Goal: Task Accomplishment & Management: Complete application form

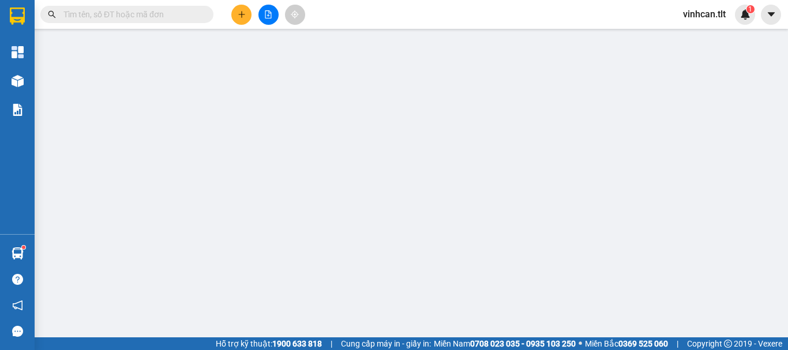
click at [184, 12] on input "text" at bounding box center [131, 14] width 136 height 13
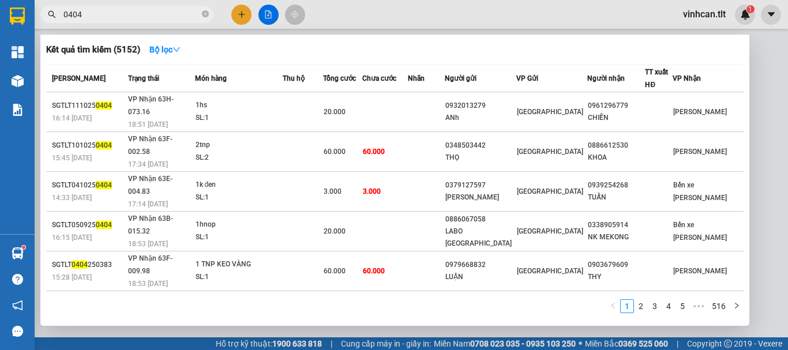
type input "0404"
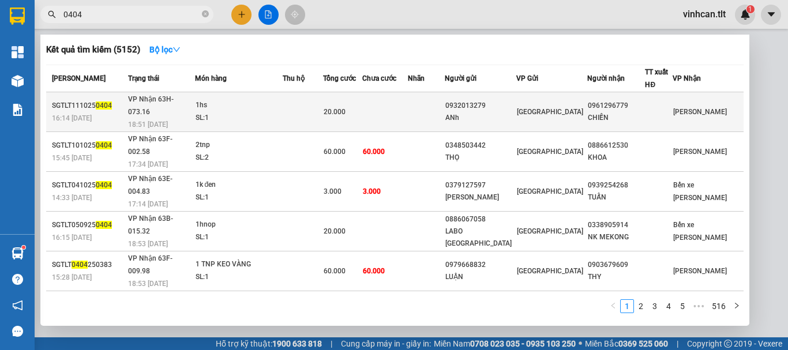
click at [496, 101] on div "0932013279" at bounding box center [480, 106] width 70 height 12
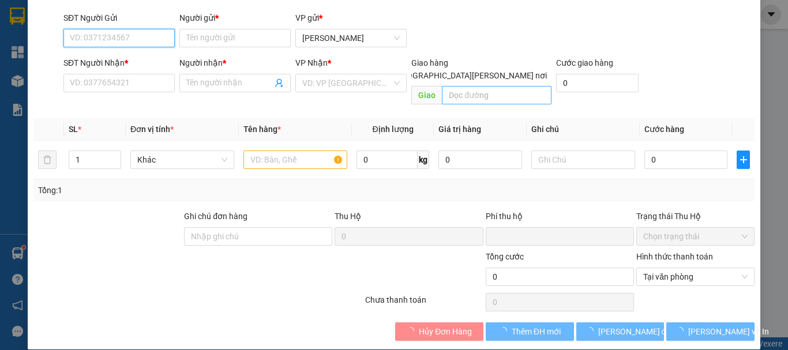
scroll to position [79, 0]
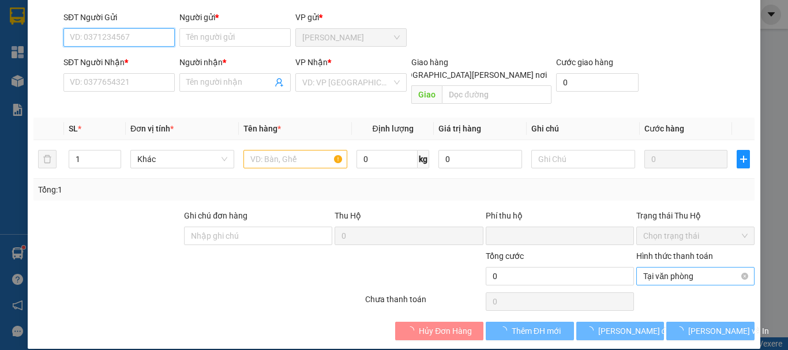
type input "0932013279"
type input "ANh"
type input "0961296779"
type input "CHIẾN"
type input "0"
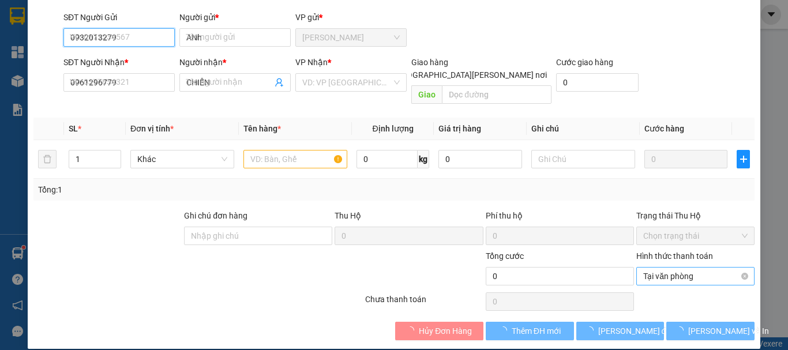
type input "20.000"
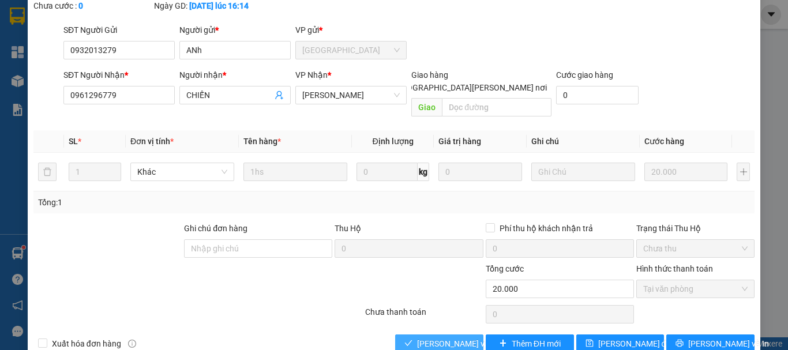
click at [457, 337] on span "[PERSON_NAME] và [PERSON_NAME] hàng" at bounding box center [495, 343] width 156 height 13
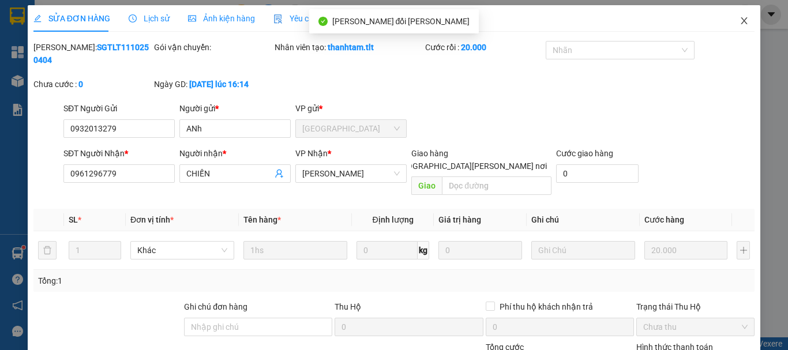
scroll to position [0, 0]
click at [739, 20] on icon "close" at bounding box center [743, 21] width 9 height 9
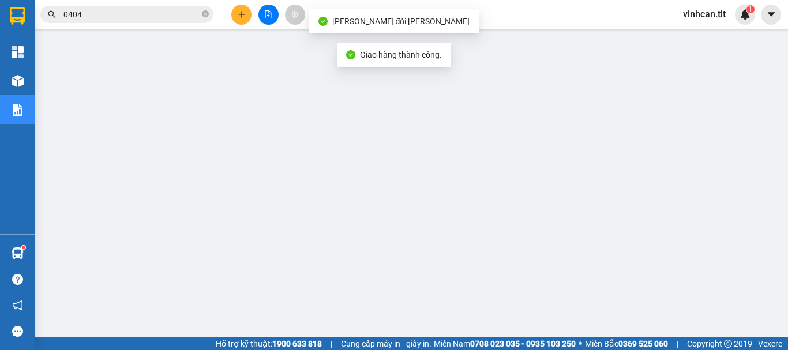
click at [153, 5] on div "Kết quả tìm kiếm ( 5152 ) Bộ lọc Mã ĐH Trạng thái Món hàng Thu hộ Tổng cước Chư…" at bounding box center [112, 15] width 225 height 20
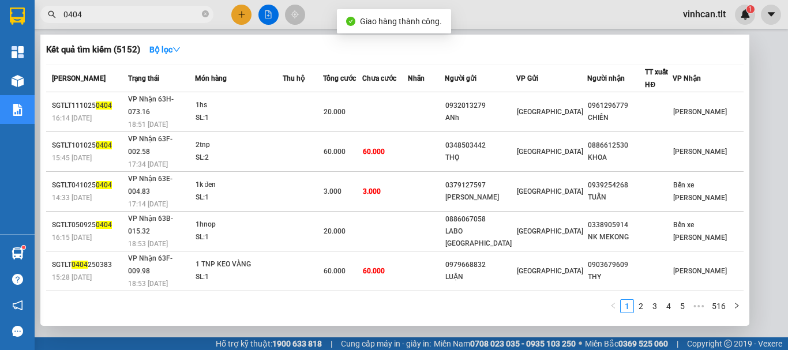
click at [153, 11] on input "0404" at bounding box center [131, 14] width 136 height 13
click at [206, 11] on icon "close-circle" at bounding box center [205, 13] width 7 height 7
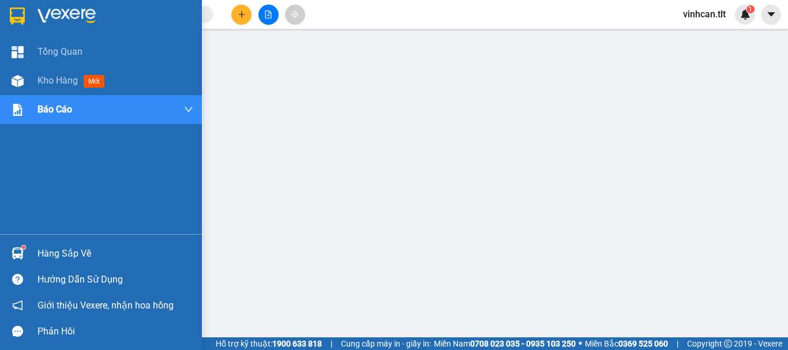
drag, startPoint x: 58, startPoint y: 250, endPoint x: 72, endPoint y: 247, distance: 14.1
click at [62, 250] on div "Hàng sắp về" at bounding box center [115, 253] width 156 height 17
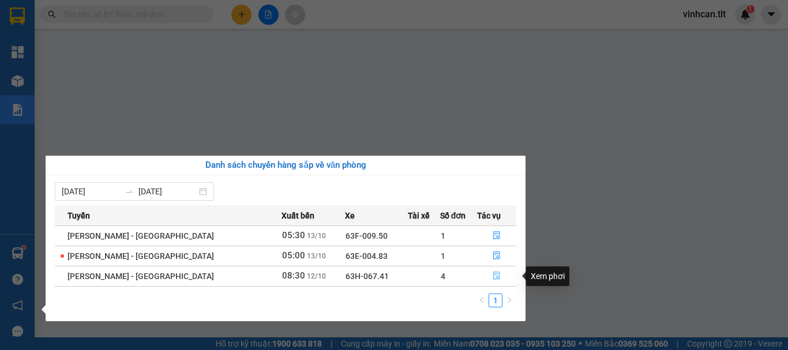
click at [493, 274] on icon "file-done" at bounding box center [496, 276] width 7 height 8
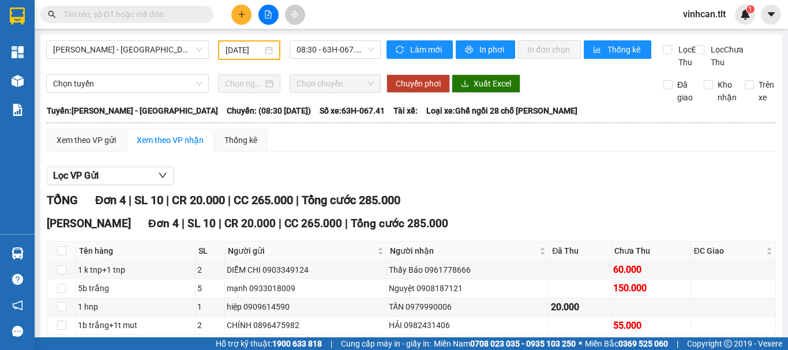
scroll to position [58, 0]
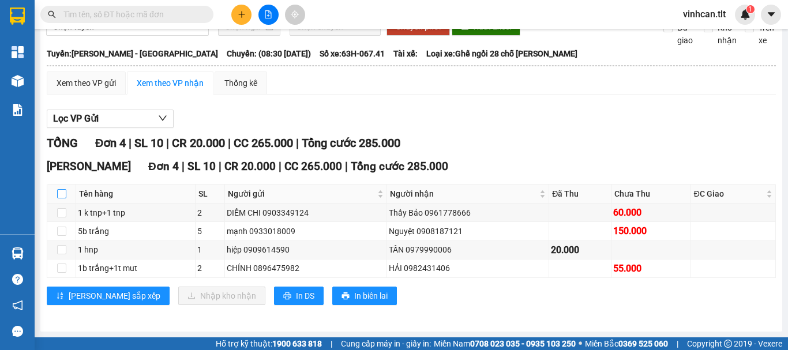
click at [61, 198] on input "checkbox" at bounding box center [61, 193] width 9 height 9
checkbox input "true"
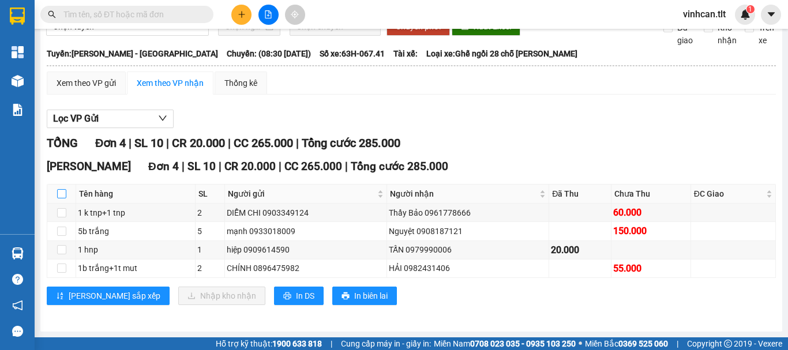
checkbox input "true"
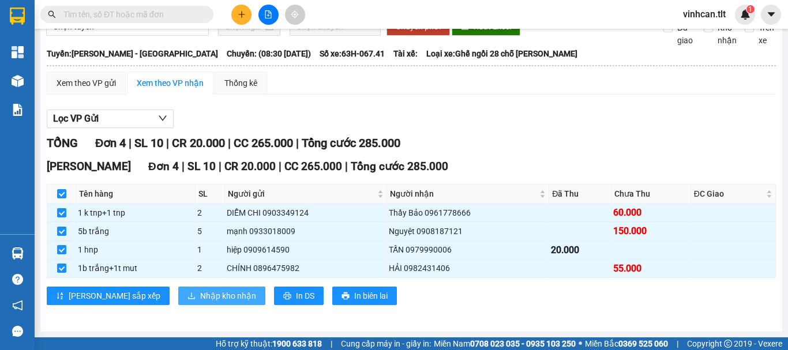
click at [200, 301] on span "Nhập kho nhận" at bounding box center [228, 295] width 56 height 13
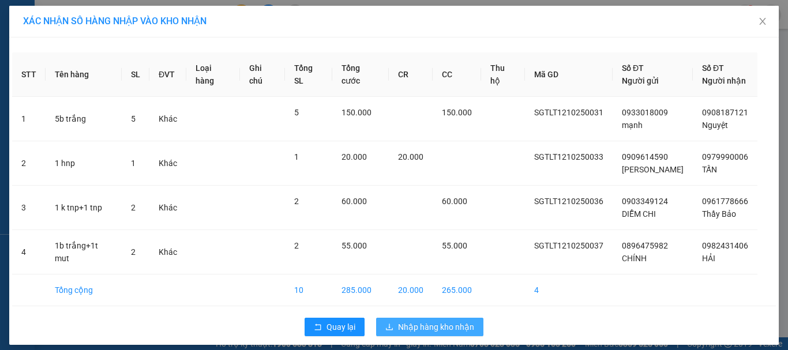
click at [413, 327] on span "Nhập hàng kho nhận" at bounding box center [436, 327] width 76 height 13
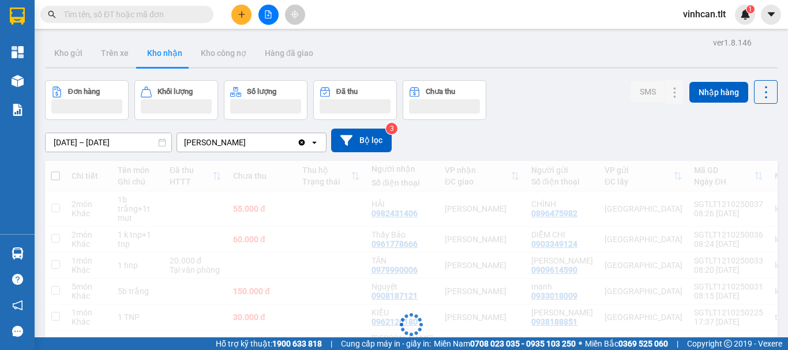
click at [163, 13] on input "text" at bounding box center [131, 14] width 136 height 13
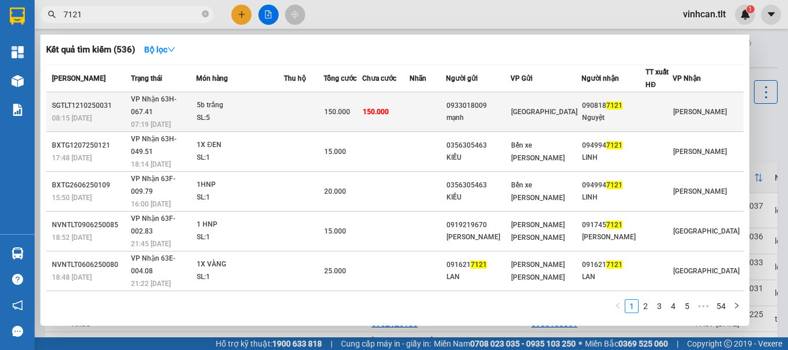
type input "7121"
click at [497, 100] on div "0933018009" at bounding box center [477, 106] width 63 height 12
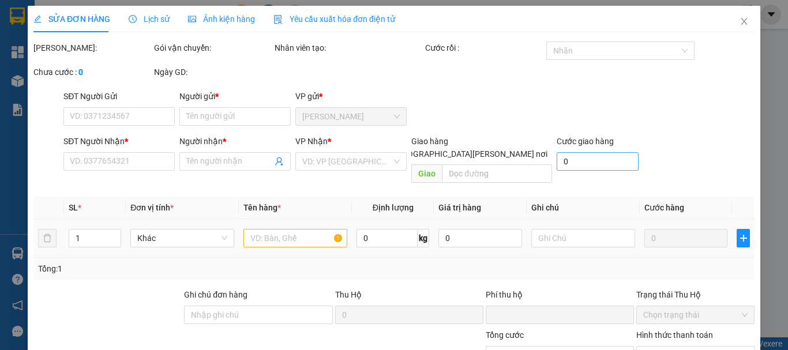
type input "0933018009"
type input "mạnh"
type input "0908187121"
type input "Nguyệt"
type input "0"
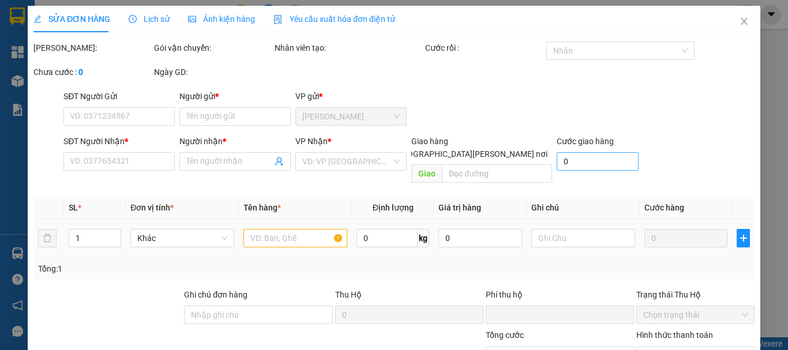
type input "150.000"
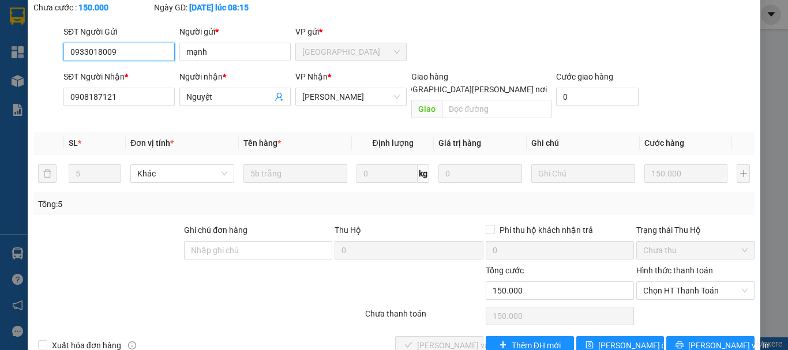
scroll to position [79, 0]
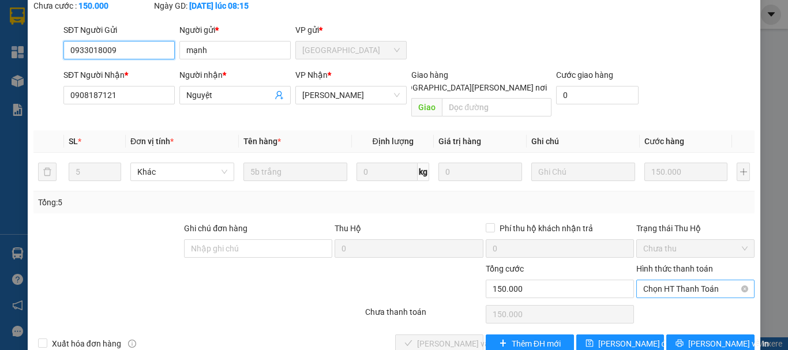
click at [659, 280] on span "Chọn HT Thanh Toán" at bounding box center [695, 288] width 104 height 17
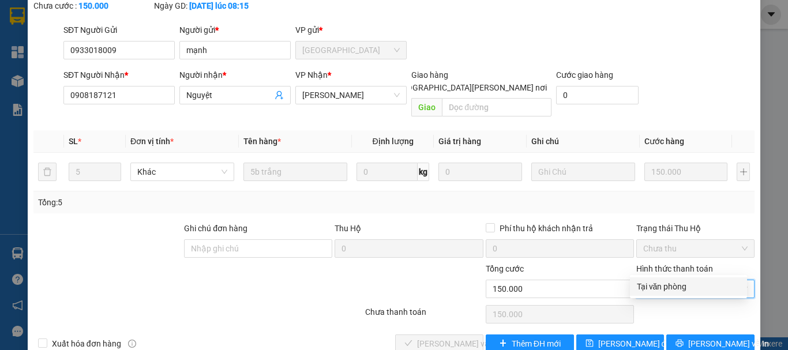
click at [654, 283] on div "Tại văn phòng" at bounding box center [688, 286] width 103 height 13
type input "0"
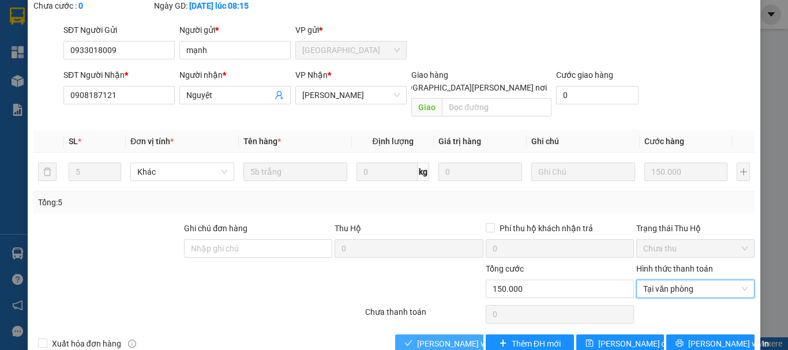
click at [460, 337] on span "[PERSON_NAME] và [PERSON_NAME] hàng" at bounding box center [495, 343] width 156 height 13
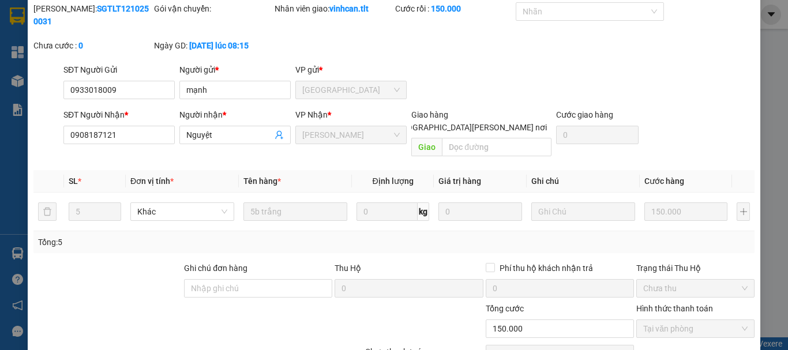
scroll to position [0, 0]
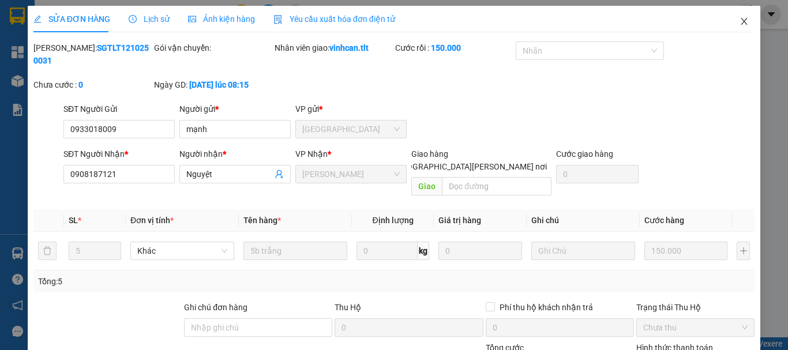
click at [739, 22] on icon "close" at bounding box center [743, 21] width 9 height 9
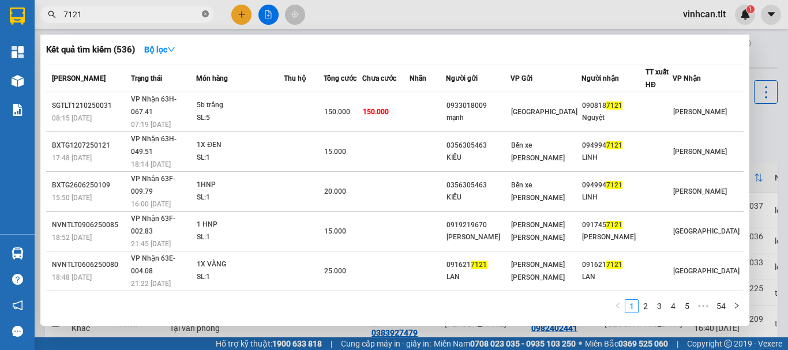
click at [204, 14] on icon "close-circle" at bounding box center [205, 13] width 7 height 7
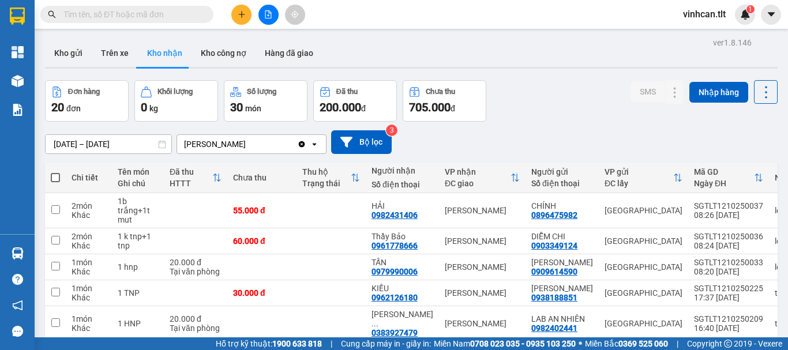
click at [183, 13] on input "text" at bounding box center [131, 14] width 136 height 13
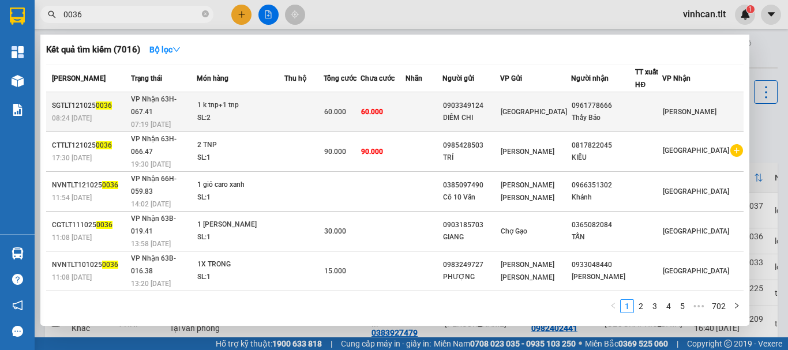
type input "0036"
click at [490, 100] on div "0903349124" at bounding box center [471, 106] width 57 height 12
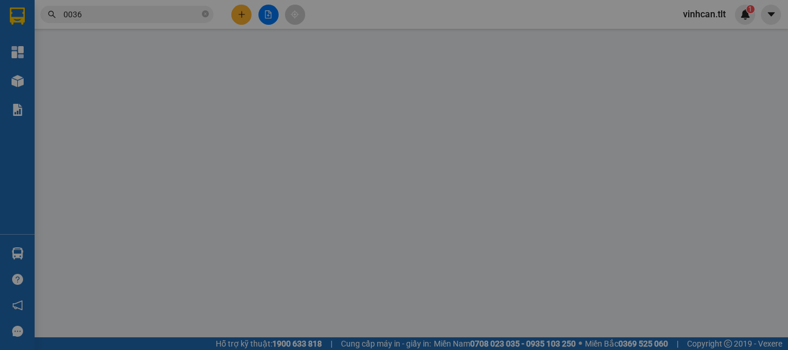
type input "0903349124"
type input "DIỄM CHI"
type input "0961778666"
type input "Thầy Bảo"
type input "0"
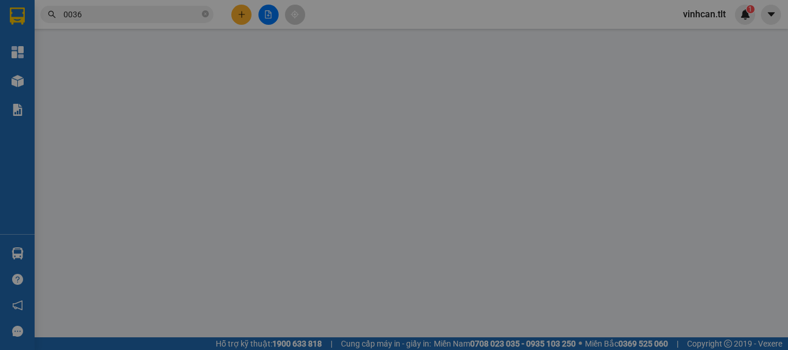
type input "60.000"
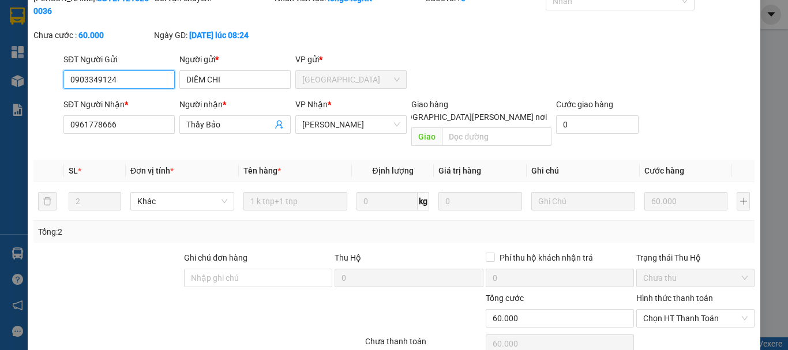
scroll to position [79, 0]
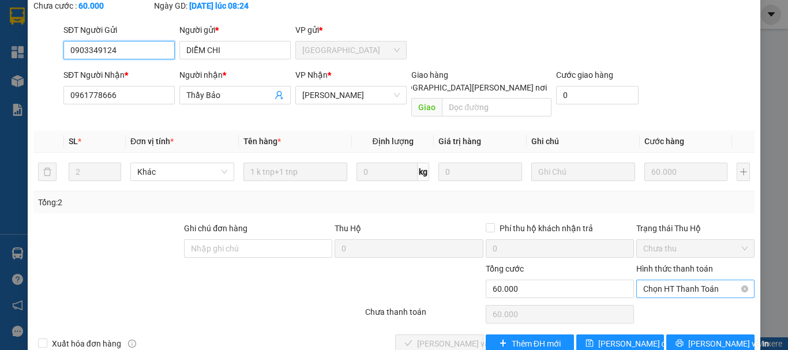
drag, startPoint x: 658, startPoint y: 261, endPoint x: 660, endPoint y: 271, distance: 10.4
click at [658, 280] on span "Chọn HT Thanh Toán" at bounding box center [695, 288] width 104 height 17
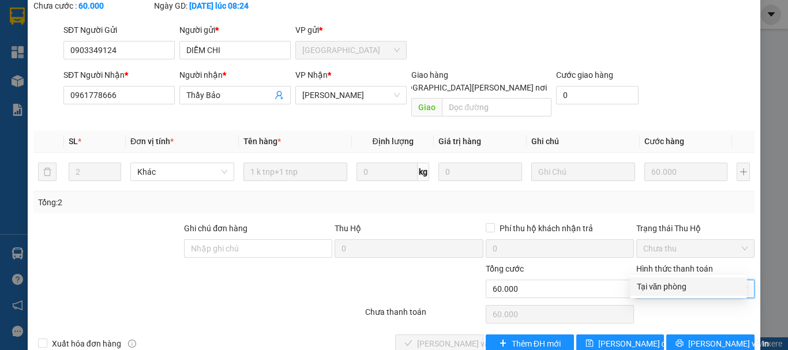
drag, startPoint x: 663, startPoint y: 285, endPoint x: 585, endPoint y: 288, distance: 77.9
click at [658, 285] on div "Tại văn phòng" at bounding box center [688, 286] width 103 height 13
type input "0"
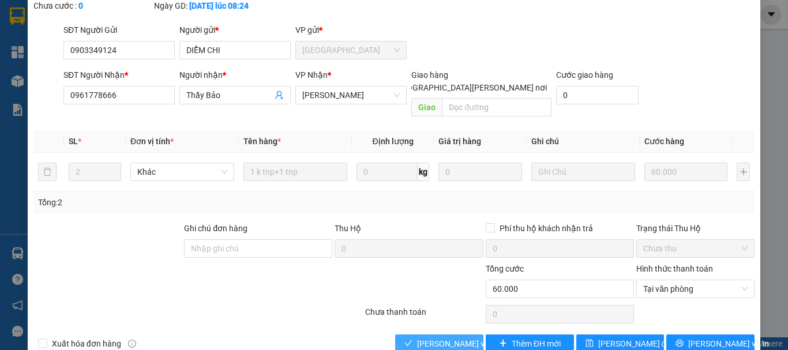
click at [451, 337] on span "[PERSON_NAME] và [PERSON_NAME] hàng" at bounding box center [495, 343] width 156 height 13
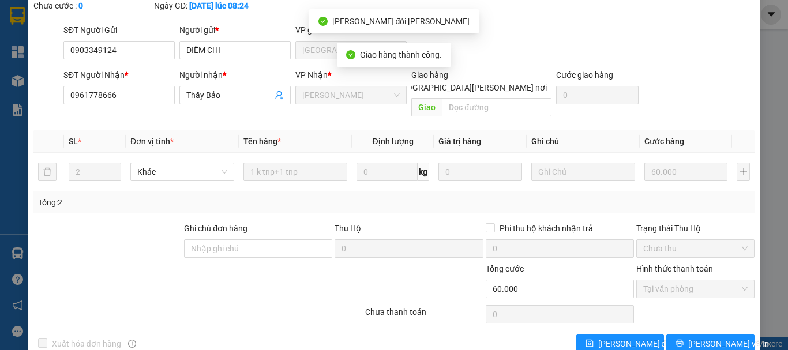
scroll to position [0, 0]
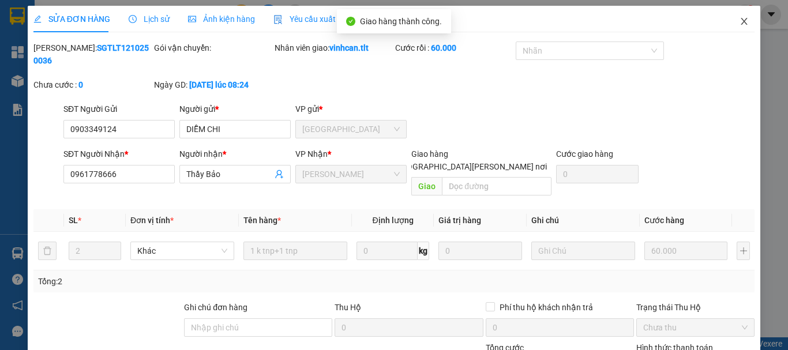
click at [739, 22] on icon "close" at bounding box center [743, 21] width 9 height 9
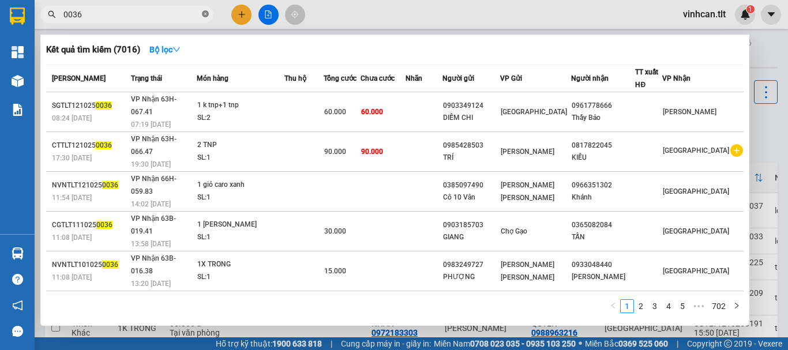
click at [202, 15] on icon "close-circle" at bounding box center [205, 13] width 7 height 7
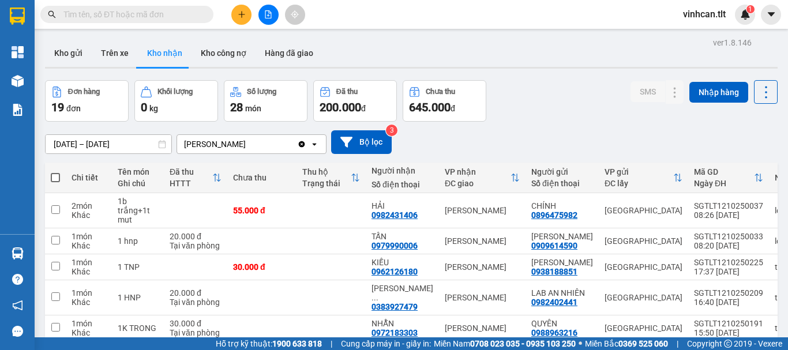
click at [173, 15] on input "text" at bounding box center [131, 14] width 136 height 13
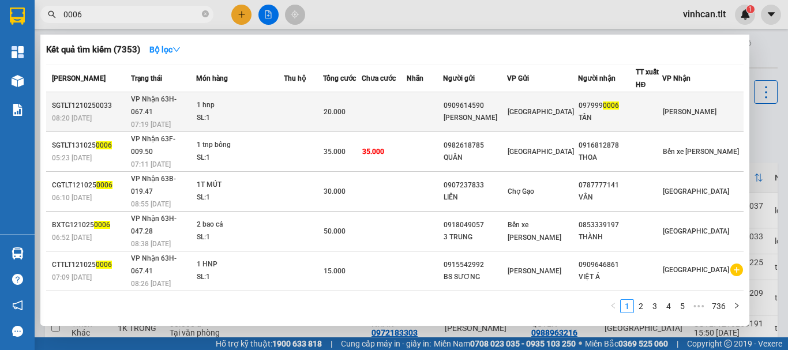
type input "0006"
click at [498, 102] on div "0909614590" at bounding box center [474, 106] width 63 height 12
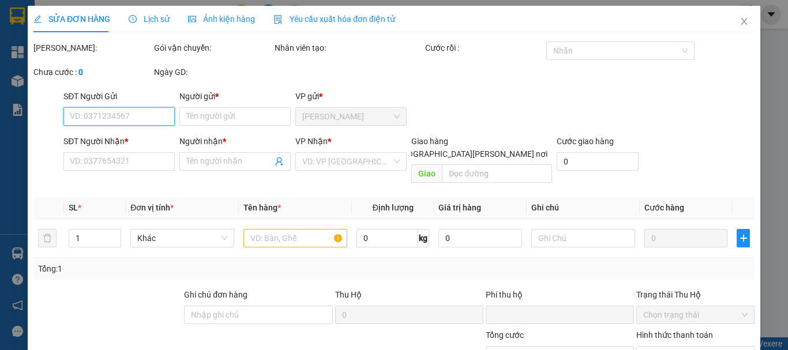
type input "0909614590"
type input "[PERSON_NAME]"
type input "0979990006"
type input "TẤN"
type input "0"
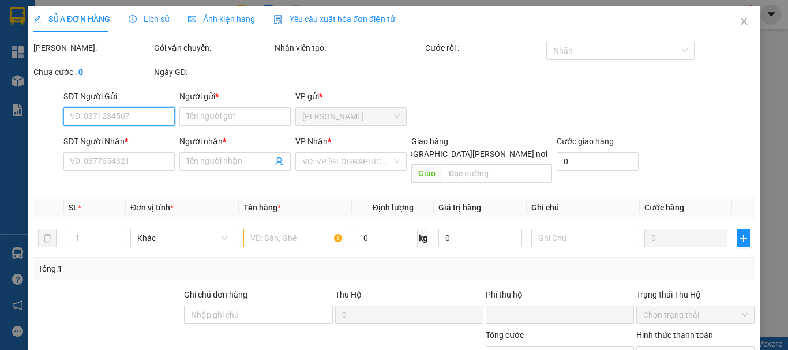
type input "20.000"
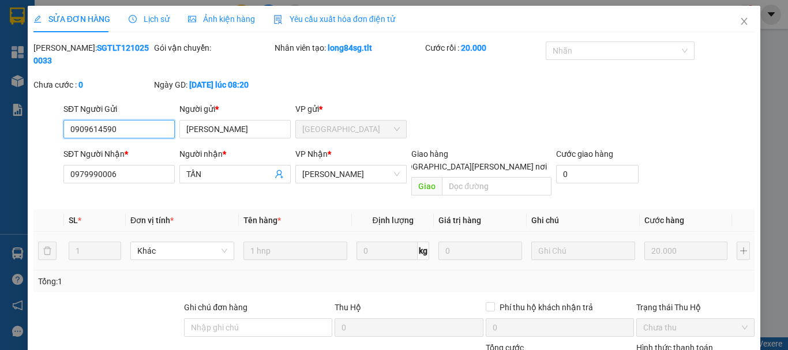
scroll to position [79, 0]
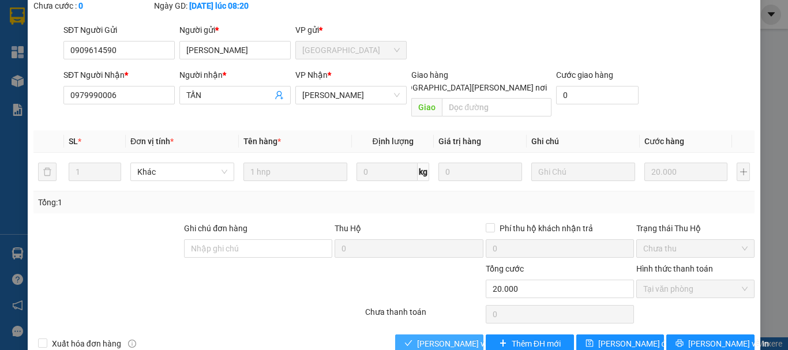
click at [457, 337] on span "[PERSON_NAME] và [PERSON_NAME] hàng" at bounding box center [495, 343] width 156 height 13
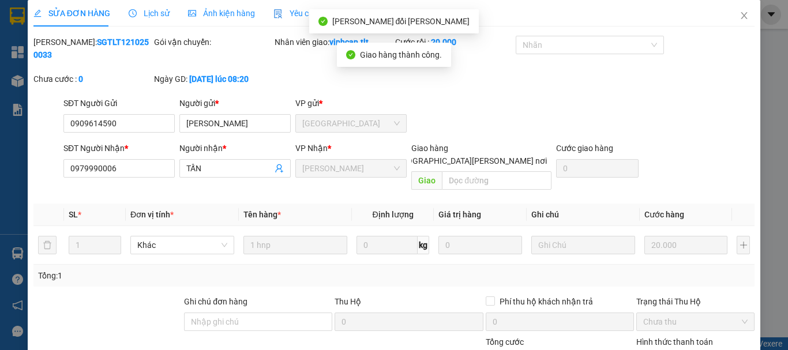
scroll to position [0, 0]
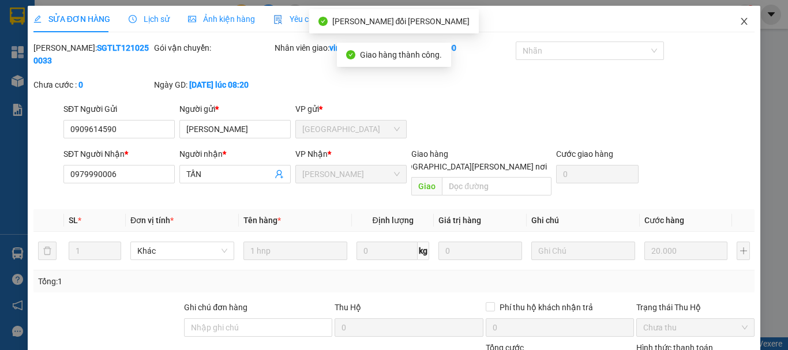
click at [739, 17] on icon "close" at bounding box center [743, 21] width 9 height 9
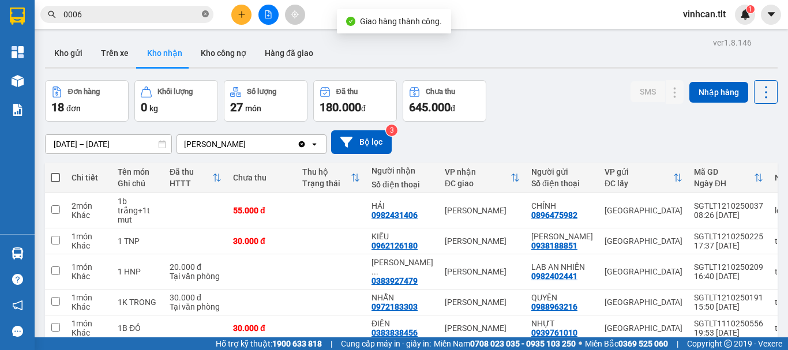
click at [203, 12] on icon "close-circle" at bounding box center [205, 13] width 7 height 7
click at [187, 13] on input "text" at bounding box center [131, 14] width 136 height 13
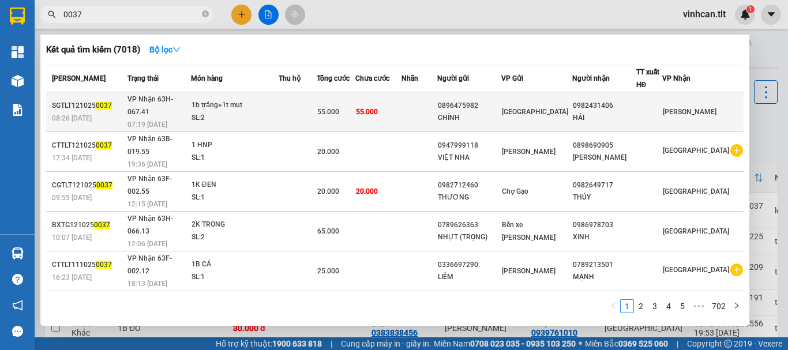
type input "0037"
click at [495, 100] on div "0896475982" at bounding box center [469, 106] width 63 height 12
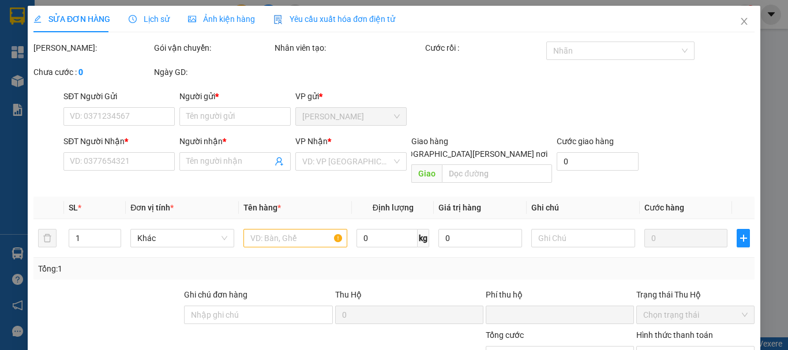
type input "0896475982"
type input "CHÍNH"
type input "0982431406"
type input "HẢI"
type input "0"
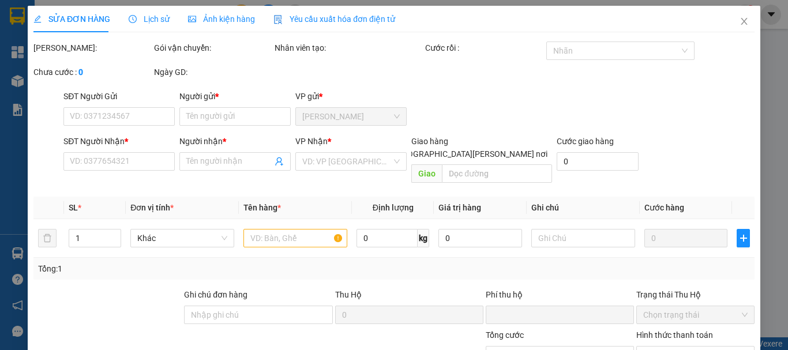
type input "55.000"
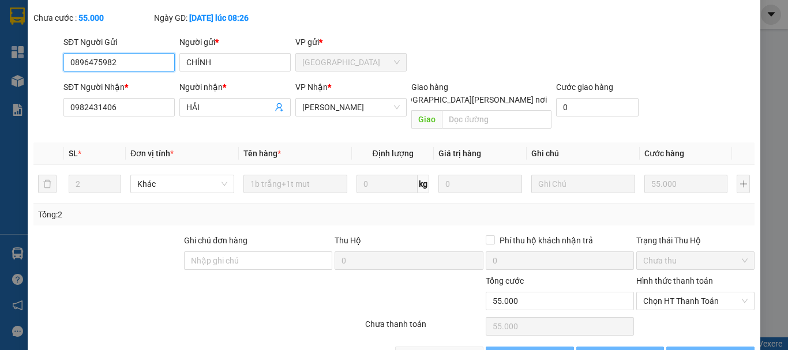
scroll to position [77, 0]
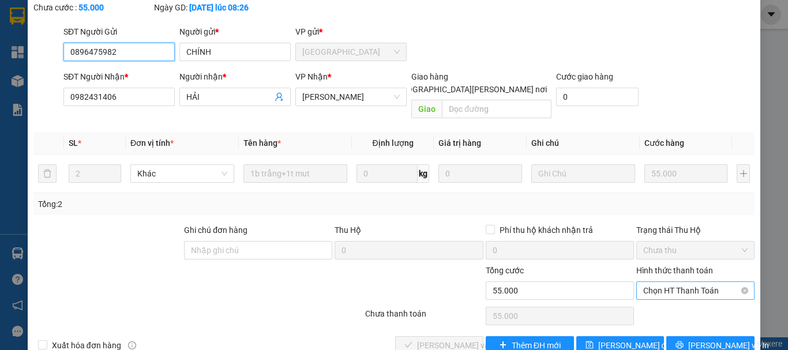
click at [652, 282] on span "Chọn HT Thanh Toán" at bounding box center [695, 290] width 104 height 17
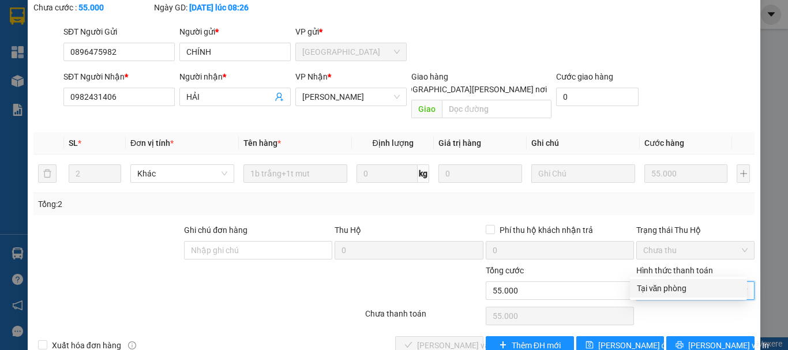
click at [658, 287] on div "Tại văn phòng" at bounding box center [688, 288] width 103 height 13
type input "0"
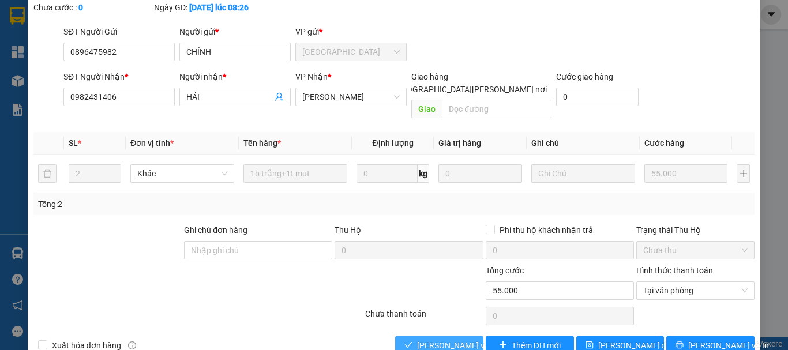
click at [446, 339] on span "[PERSON_NAME] và [PERSON_NAME] hàng" at bounding box center [495, 345] width 156 height 13
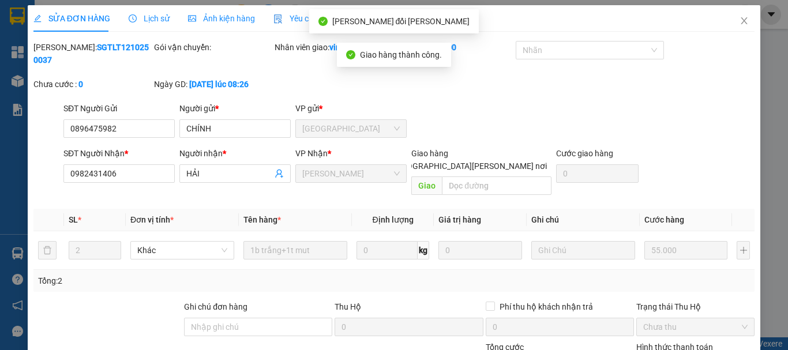
scroll to position [0, 0]
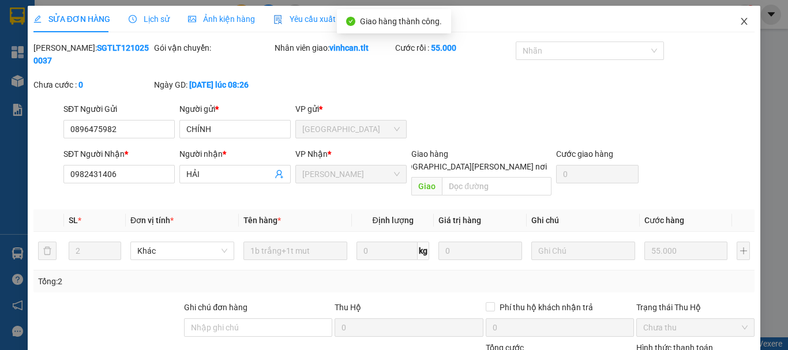
click at [739, 24] on icon "close" at bounding box center [743, 21] width 9 height 9
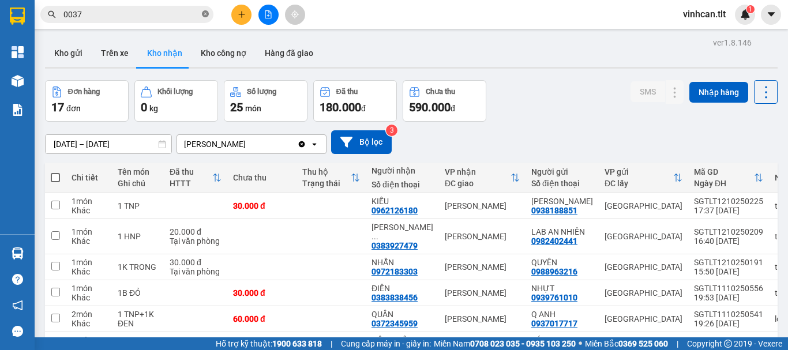
click at [204, 13] on icon "close-circle" at bounding box center [205, 13] width 7 height 7
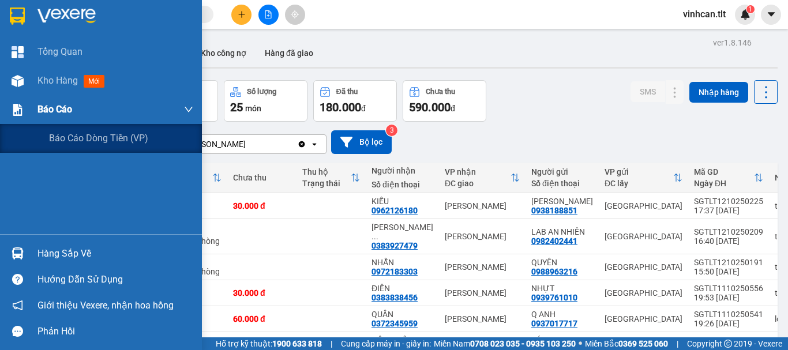
click at [62, 104] on span "Báo cáo" at bounding box center [54, 109] width 35 height 14
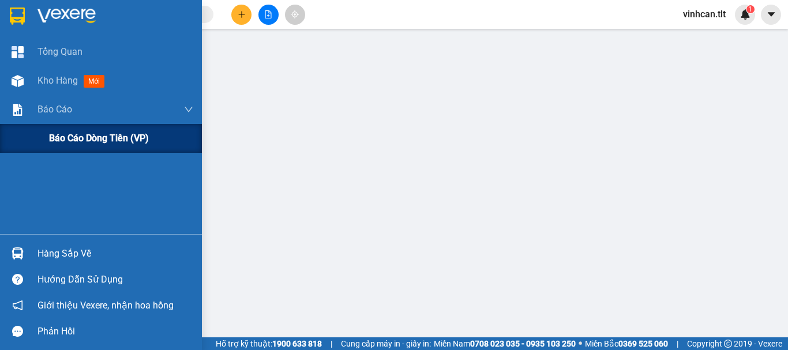
click at [80, 137] on span "Báo cáo dòng tiền (VP)" at bounding box center [99, 138] width 100 height 14
